Goal: Information Seeking & Learning: Learn about a topic

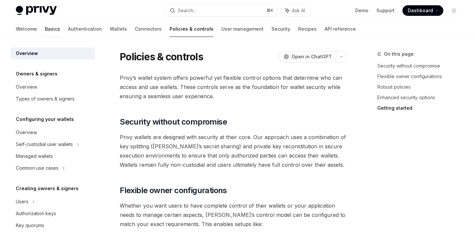
scroll to position [593, 0]
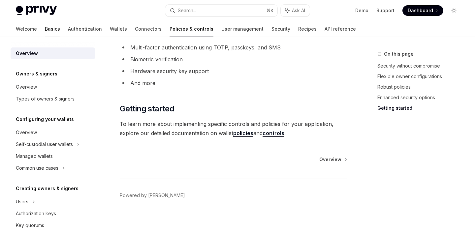
click at [45, 32] on link "Basics" at bounding box center [52, 29] width 15 height 16
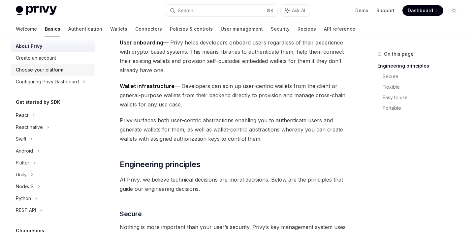
scroll to position [23, 0]
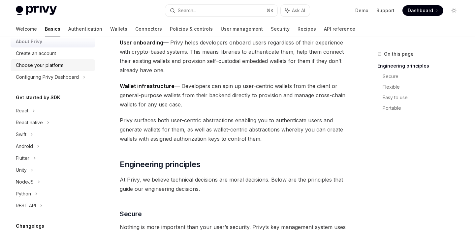
click at [52, 66] on div "Choose your platform" at bounding box center [39, 65] width 47 height 8
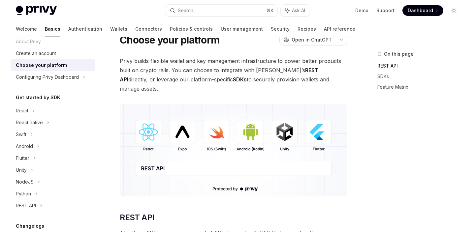
scroll to position [28, 0]
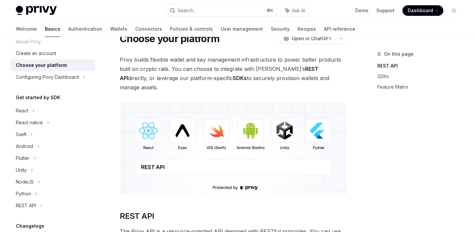
click at [142, 123] on img at bounding box center [233, 148] width 227 height 93
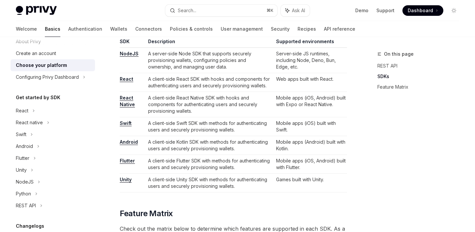
scroll to position [420, 0]
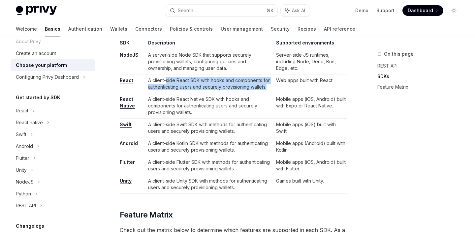
drag, startPoint x: 268, startPoint y: 78, endPoint x: 164, endPoint y: 69, distance: 103.6
click at [164, 74] on td "A client-side React SDK with hooks and components for authenticating users and …" at bounding box center [209, 83] width 128 height 19
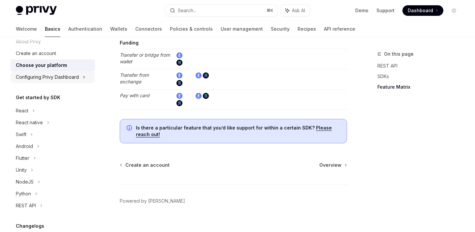
scroll to position [0, 0]
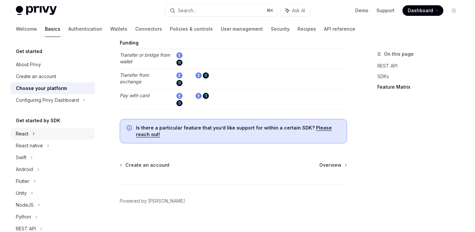
click at [41, 136] on div "React" at bounding box center [53, 134] width 84 height 12
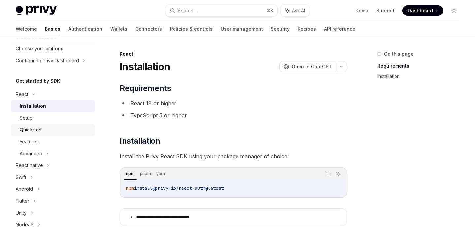
scroll to position [40, 0]
click at [47, 144] on div "Features" at bounding box center [55, 141] width 71 height 8
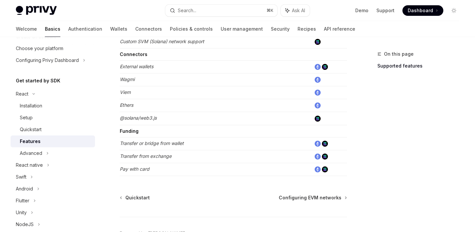
scroll to position [469, 0]
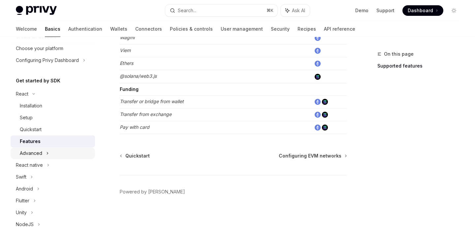
click at [52, 154] on div "Advanced" at bounding box center [53, 153] width 84 height 12
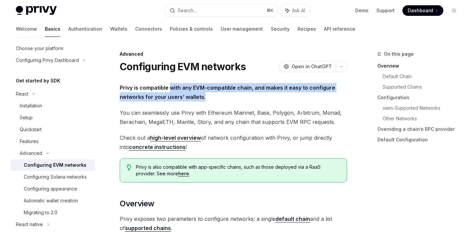
drag, startPoint x: 204, startPoint y: 95, endPoint x: 170, endPoint y: 87, distance: 35.2
click at [170, 87] on span "Privy is compatible with any EVM-compatible chain, and makes it easy to configu…" at bounding box center [233, 92] width 227 height 18
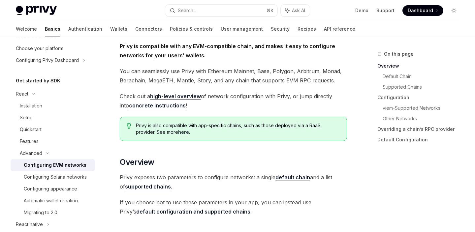
scroll to position [42, 0]
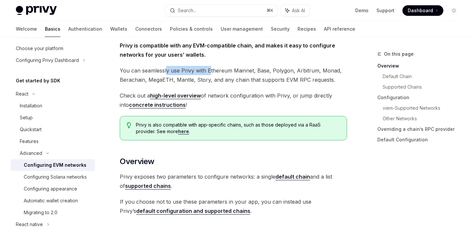
drag, startPoint x: 167, startPoint y: 72, endPoint x: 211, endPoint y: 72, distance: 43.2
click at [211, 72] on span "You can seamlessly use Privy with Ethereum Mainnet, Base, Polygon, Arbitrum, Mo…" at bounding box center [233, 75] width 227 height 18
drag, startPoint x: 229, startPoint y: 72, endPoint x: 250, endPoint y: 72, distance: 20.8
click at [250, 72] on span "You can seamlessly use Privy with Ethereum Mainnet, Base, Polygon, Arbitrum, Mo…" at bounding box center [233, 75] width 227 height 18
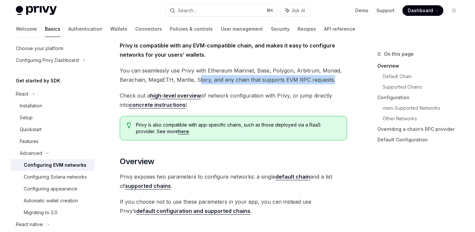
drag, startPoint x: 333, startPoint y: 80, endPoint x: 195, endPoint y: 75, distance: 137.5
click at [196, 75] on span "You can seamlessly use Privy with Ethereum Mainnet, Base, Polygon, Arbitrum, Mo…" at bounding box center [233, 75] width 227 height 18
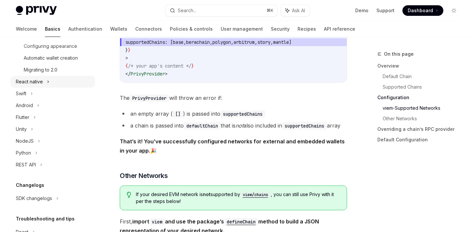
scroll to position [225, 0]
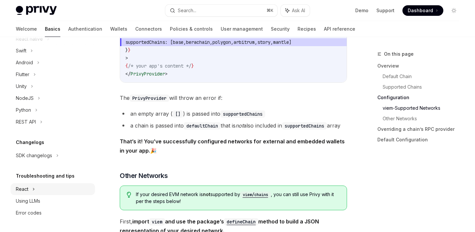
type textarea "*"
